Goal: Task Accomplishment & Management: Complete application form

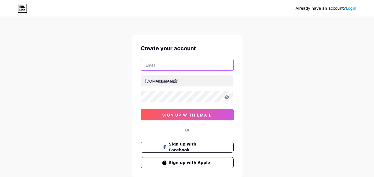
drag, startPoint x: 0, startPoint y: 0, endPoint x: 166, endPoint y: 71, distance: 180.6
click at [159, 62] on input "text" at bounding box center [187, 64] width 92 height 11
type input "[EMAIL_ADDRESS][DOMAIN_NAME]"
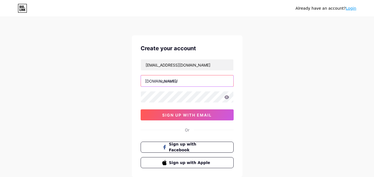
click at [160, 84] on input "text" at bounding box center [187, 81] width 92 height 11
type input "upforex"
click at [105, 89] on div "Already have an account? Login Create your account [EMAIL_ADDRESS][DOMAIN_NAME]…" at bounding box center [187, 106] width 374 height 212
click at [93, 95] on div "Already have an account? Login Create your account [EMAIL_ADDRESS][DOMAIN_NAME]…" at bounding box center [187, 106] width 374 height 212
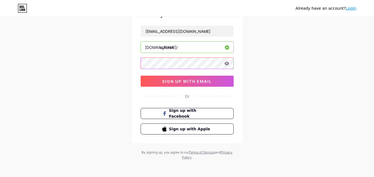
scroll to position [34, 0]
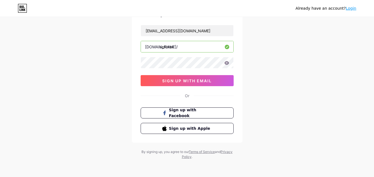
click at [100, 65] on div "Already have an account? Login Create your account [EMAIL_ADDRESS][DOMAIN_NAME]…" at bounding box center [187, 72] width 374 height 212
click at [140, 64] on div "Create your account [EMAIL_ADDRESS][DOMAIN_NAME] [DOMAIN_NAME]/ upforex 0cAFcWe…" at bounding box center [187, 72] width 111 height 142
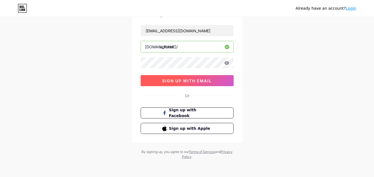
click at [180, 81] on span "sign up with email" at bounding box center [187, 81] width 50 height 5
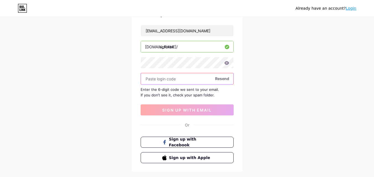
click at [173, 77] on input "text" at bounding box center [187, 78] width 92 height 11
paste input "963477"
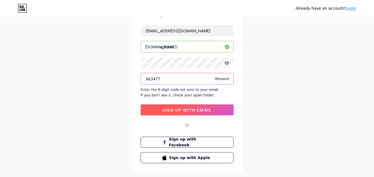
type input "963477"
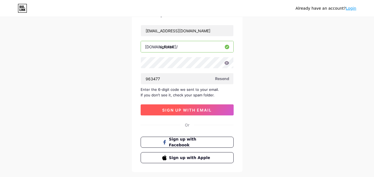
click at [174, 112] on span "sign up with email" at bounding box center [187, 110] width 50 height 5
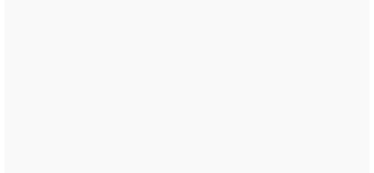
scroll to position [0, 0]
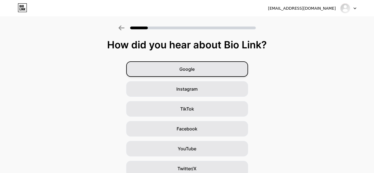
click at [218, 70] on div "Google" at bounding box center [187, 68] width 122 height 15
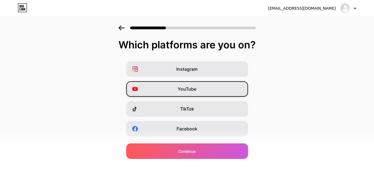
click at [214, 93] on div "YouTube" at bounding box center [187, 88] width 122 height 15
click at [121, 28] on icon at bounding box center [121, 27] width 6 height 5
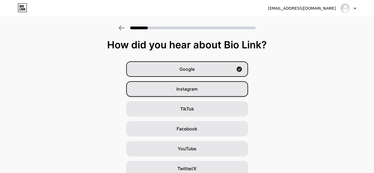
click at [164, 88] on div "Instagram" at bounding box center [187, 88] width 122 height 15
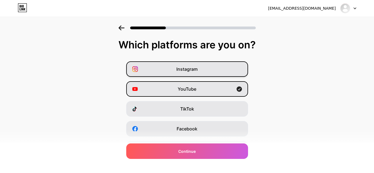
click at [169, 73] on div "Instagram" at bounding box center [187, 68] width 122 height 15
click at [124, 27] on icon at bounding box center [121, 27] width 6 height 5
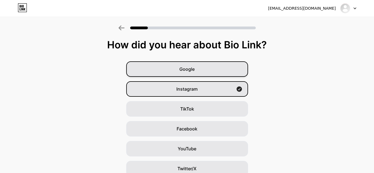
click at [214, 65] on div "Google" at bounding box center [187, 68] width 122 height 15
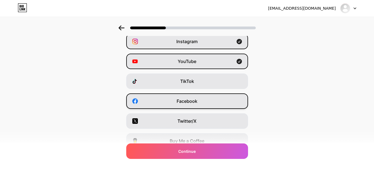
click at [210, 103] on div "Facebook" at bounding box center [187, 101] width 122 height 15
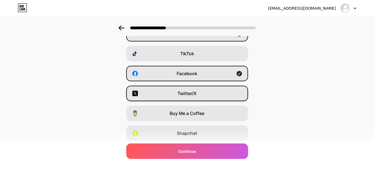
click at [212, 98] on div "Twitter/X" at bounding box center [187, 93] width 122 height 15
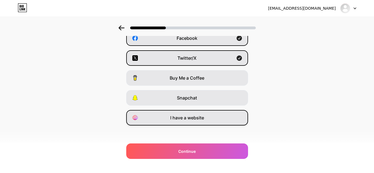
scroll to position [93, 0]
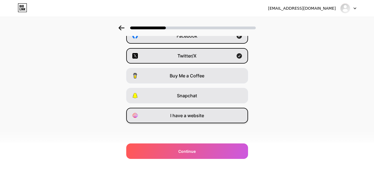
click at [212, 116] on div "I have a website" at bounding box center [187, 115] width 122 height 15
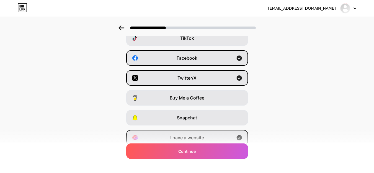
scroll to position [83, 0]
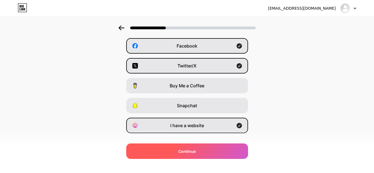
click at [172, 154] on div "Continue" at bounding box center [187, 151] width 122 height 15
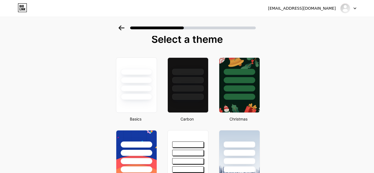
scroll to position [0, 0]
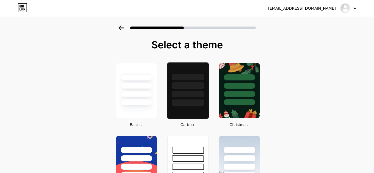
click at [190, 84] on div at bounding box center [188, 85] width 32 height 6
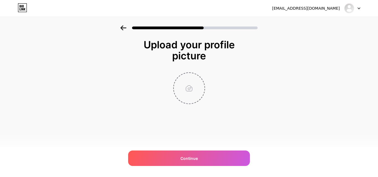
click at [191, 89] on input "file" at bounding box center [189, 88] width 31 height 31
type input "C:\fakepath\logo upforex.jpg"
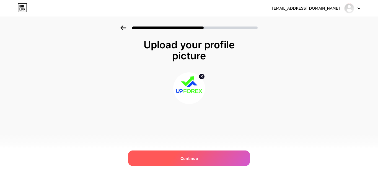
click at [197, 158] on span "Continue" at bounding box center [188, 159] width 17 height 6
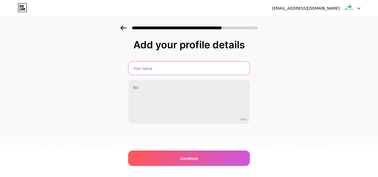
click at [146, 68] on input "text" at bounding box center [188, 68] width 121 height 13
type input "UpForex"
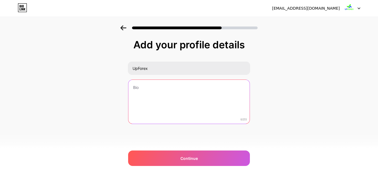
click at [146, 88] on textarea at bounding box center [188, 102] width 121 height 45
paste textarea "Upforex is a trusted regulated forex broker in the [GEOGRAPHIC_DATA], providing…"
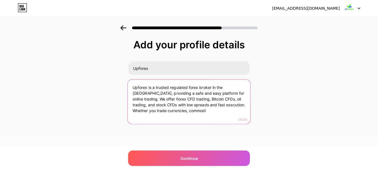
drag, startPoint x: 213, startPoint y: 104, endPoint x: 219, endPoint y: 114, distance: 11.5
click at [219, 114] on textarea "Upforex is a trusted regulated forex broker in the [GEOGRAPHIC_DATA], providing…" at bounding box center [189, 102] width 122 height 45
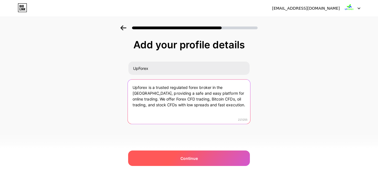
type textarea "Upforex is a trusted regulated forex broker in the [GEOGRAPHIC_DATA], providing…"
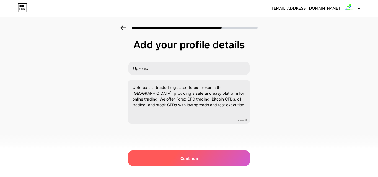
click at [199, 160] on div "Continue" at bounding box center [189, 158] width 122 height 15
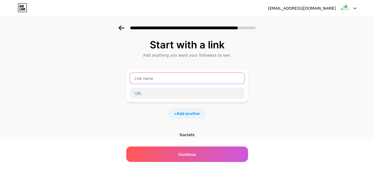
click at [159, 76] on input "text" at bounding box center [187, 78] width 115 height 11
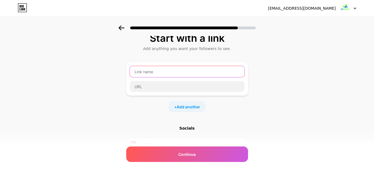
scroll to position [28, 0]
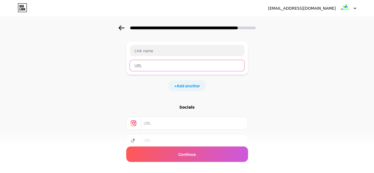
click at [151, 64] on input "text" at bounding box center [187, 65] width 115 height 11
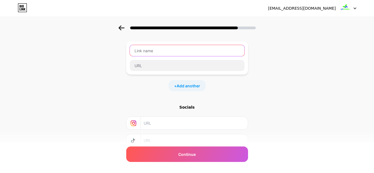
click at [152, 53] on input "text" at bounding box center [187, 50] width 115 height 11
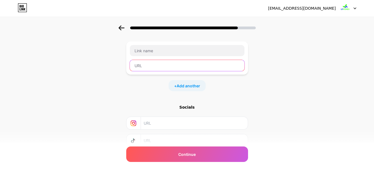
click at [147, 65] on input "text" at bounding box center [187, 65] width 115 height 11
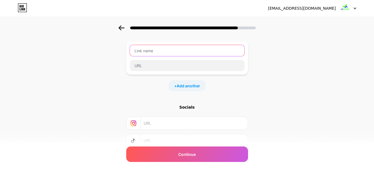
click at [152, 51] on input "text" at bounding box center [187, 50] width 115 height 11
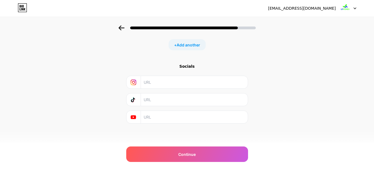
scroll to position [69, 0]
click at [160, 77] on input "text" at bounding box center [194, 82] width 100 height 12
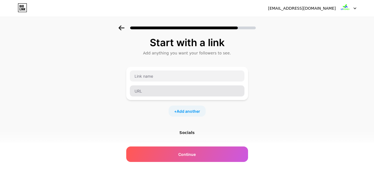
scroll to position [0, 0]
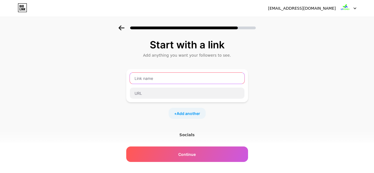
click at [151, 77] on input "text" at bounding box center [187, 78] width 115 height 11
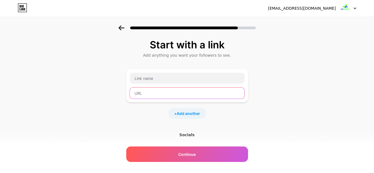
click at [146, 92] on input "text" at bounding box center [187, 93] width 115 height 11
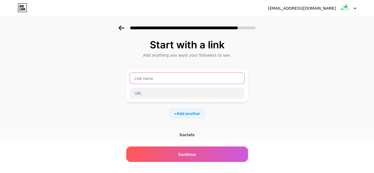
click at [147, 79] on input "text" at bounding box center [187, 78] width 115 height 11
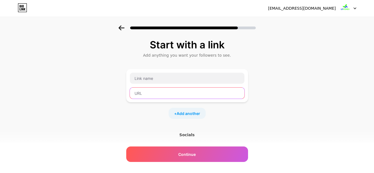
click at [145, 92] on input "text" at bounding box center [187, 93] width 115 height 11
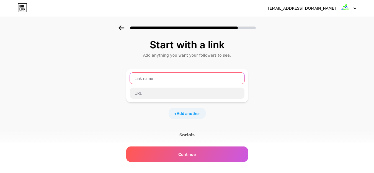
click at [171, 81] on input "text" at bounding box center [187, 78] width 115 height 11
click at [148, 80] on input "text" at bounding box center [187, 78] width 115 height 11
click at [141, 80] on input "text" at bounding box center [187, 78] width 115 height 11
type input "UpForex"
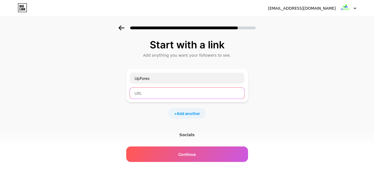
click at [159, 98] on input "text" at bounding box center [187, 93] width 115 height 11
paste input "[URL][DOMAIN_NAME]"
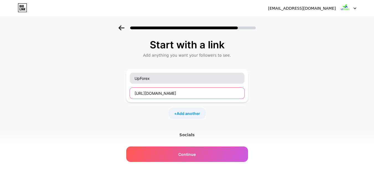
scroll to position [0, 45]
click at [138, 93] on input "[URL][DOMAIN_NAME]" at bounding box center [187, 93] width 115 height 11
drag, startPoint x: 138, startPoint y: 93, endPoint x: 312, endPoint y: 99, distance: 173.9
click at [312, 99] on div "Start with a link Add anything you want your followers to see. UpForex [URL][DO…" at bounding box center [187, 122] width 374 height 195
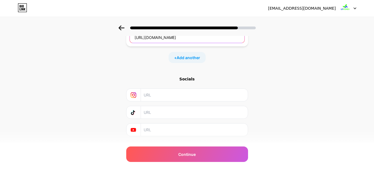
scroll to position [69, 0]
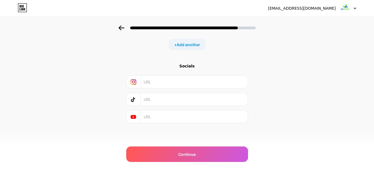
type input "[URL][DOMAIN_NAME]"
click at [150, 82] on input "text" at bounding box center [194, 82] width 100 height 12
click at [169, 117] on input "text" at bounding box center [194, 117] width 100 height 12
click at [173, 80] on input "text" at bounding box center [194, 82] width 100 height 12
click at [147, 78] on input "text" at bounding box center [194, 82] width 100 height 12
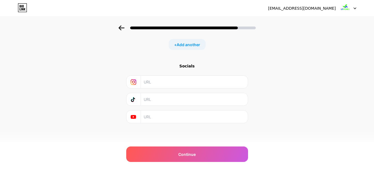
paste input "[URL][DOMAIN_NAME]"
drag, startPoint x: 247, startPoint y: 81, endPoint x: 183, endPoint y: 87, distance: 63.7
click at [183, 87] on div "[URL][DOMAIN_NAME]" at bounding box center [187, 82] width 122 height 13
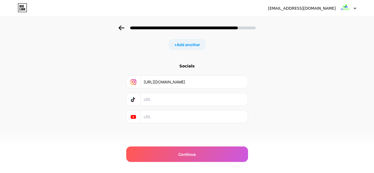
drag, startPoint x: 237, startPoint y: 81, endPoint x: 298, endPoint y: 87, distance: 61.4
click at [298, 87] on div "Start with a link Add anything you want your followers to see. UpForex [URL][DO…" at bounding box center [187, 54] width 374 height 195
type input "[URL][DOMAIN_NAME]"
click at [148, 102] on input "text" at bounding box center [194, 99] width 100 height 12
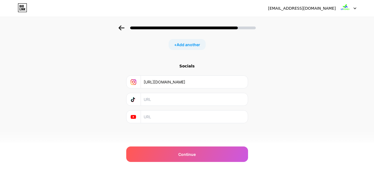
click at [167, 122] on input "text" at bounding box center [194, 117] width 100 height 12
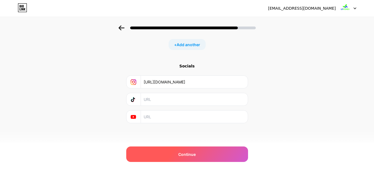
drag, startPoint x: 162, startPoint y: 120, endPoint x: 168, endPoint y: 151, distance: 32.0
click at [162, 120] on input "text" at bounding box center [194, 117] width 100 height 12
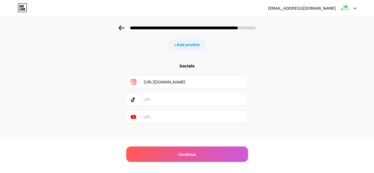
paste input "[URL][DOMAIN_NAME]"
click at [221, 120] on input "[URL][DOMAIN_NAME]" at bounding box center [194, 117] width 100 height 12
type input "[URL][DOMAIN_NAME]"
click at [256, 120] on div "Start with a link Add anything you want your followers to see. UpForex [URL][DO…" at bounding box center [187, 54] width 374 height 195
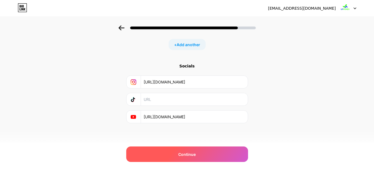
click at [189, 153] on span "Continue" at bounding box center [186, 155] width 17 height 6
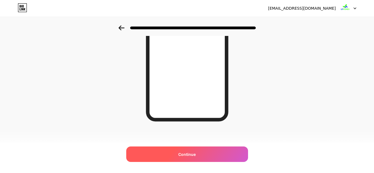
scroll to position [105, 0]
click at [186, 152] on span "Continue" at bounding box center [186, 155] width 17 height 6
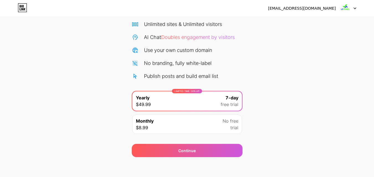
scroll to position [45, 0]
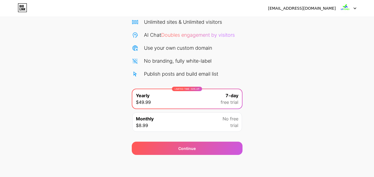
click at [172, 119] on div "Monthly $8.99 No free trial" at bounding box center [187, 122] width 110 height 19
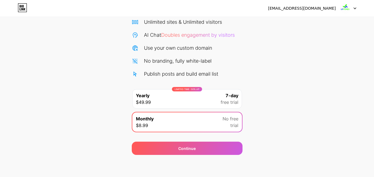
click at [176, 98] on div "LIMITED TIME : 50% off Yearly $49.99 7-day free trial" at bounding box center [187, 98] width 110 height 19
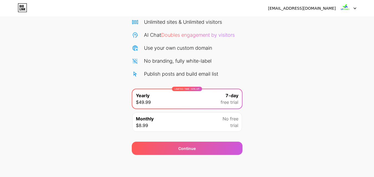
click at [188, 127] on div "Monthly $8.99 No free trial" at bounding box center [187, 122] width 110 height 19
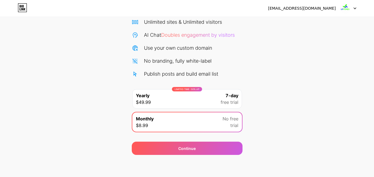
click at [190, 97] on div "LIMITED TIME : 50% off Yearly $49.99 7-day free trial" at bounding box center [187, 98] width 110 height 19
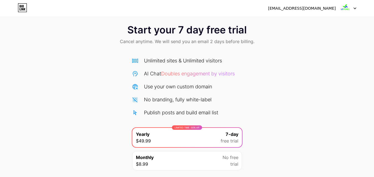
scroll to position [0, 0]
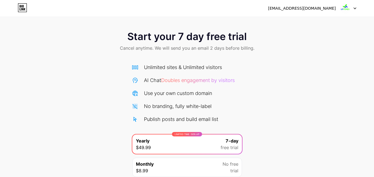
click at [26, 8] on icon at bounding box center [22, 7] width 9 height 9
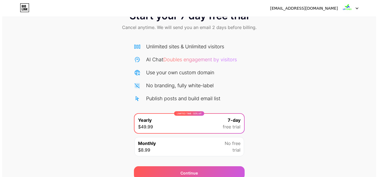
scroll to position [45, 0]
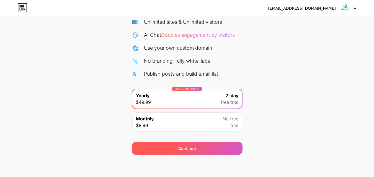
click at [165, 151] on div "Continue" at bounding box center [187, 148] width 111 height 13
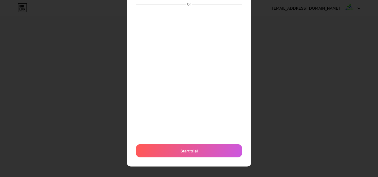
scroll to position [56, 0]
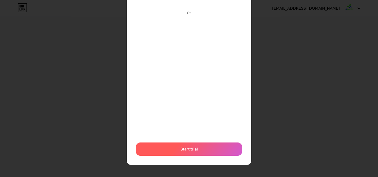
click at [192, 149] on span "Start trial" at bounding box center [188, 149] width 17 height 6
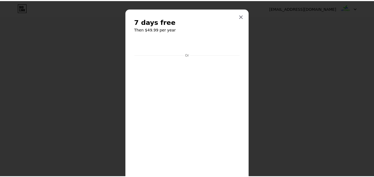
scroll to position [0, 0]
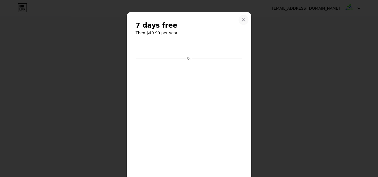
click at [244, 19] on div at bounding box center [243, 20] width 10 height 10
